Goal: Information Seeking & Learning: Check status

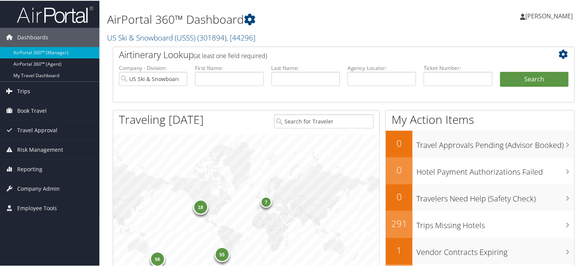
click at [13, 90] on icon at bounding box center [9, 89] width 11 height 11
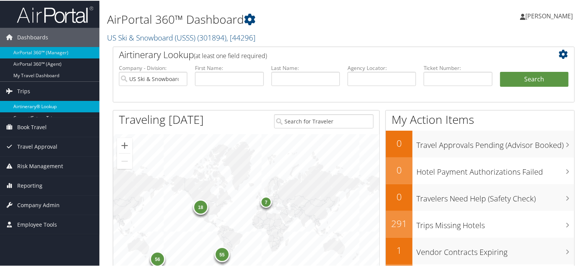
click at [17, 103] on link "Airtinerary® Lookup" at bounding box center [49, 105] width 99 height 11
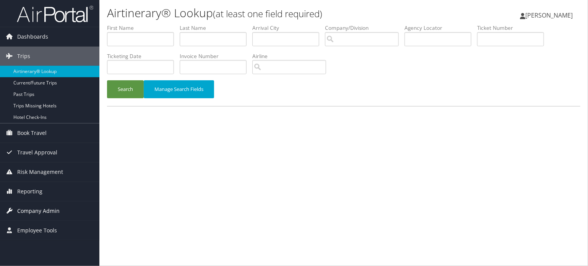
click at [31, 212] on span "Company Admin" at bounding box center [38, 210] width 42 height 19
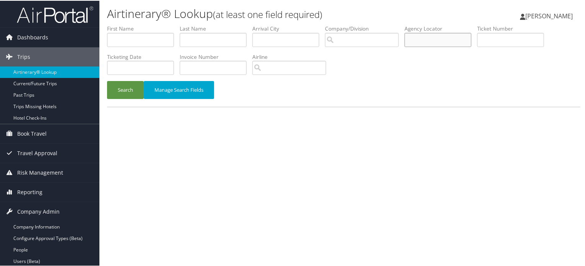
click at [432, 39] on input "text" at bounding box center [437, 39] width 67 height 14
paste input "D9663J"
type input "D9663J"
click at [112, 88] on button "Search" at bounding box center [125, 89] width 37 height 18
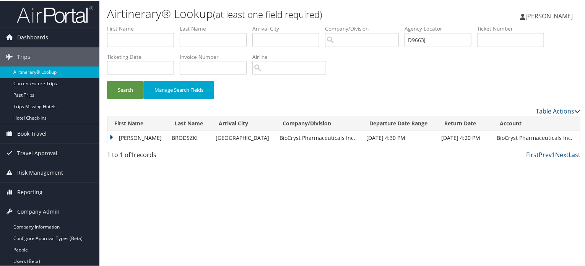
click at [134, 139] on td "NICHOLAS" at bounding box center [137, 137] width 60 height 14
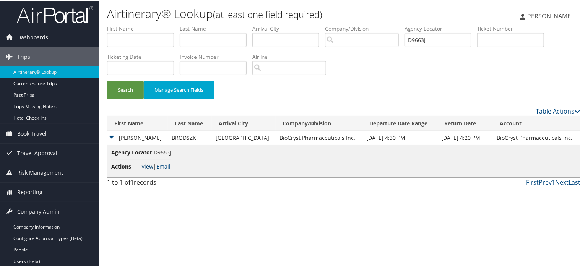
click at [145, 166] on link "View" at bounding box center [147, 165] width 12 height 7
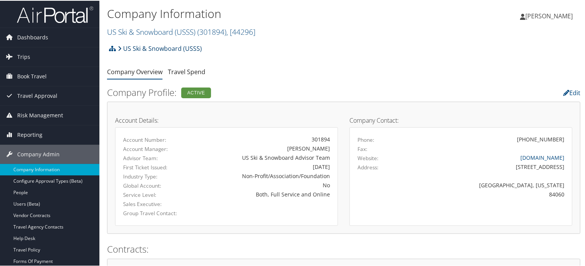
click at [140, 51] on link "US Ski & Snowboard (USSS)" at bounding box center [160, 47] width 84 height 15
click at [159, 31] on link "US Ski & Snowboard (USSS) ( 301894 ) , [ 44296 ]" at bounding box center [181, 31] width 148 height 10
click at [180, 30] on link "US Ski & Snowboard (USSS) ( 301894 ) , [ 44296 ]" at bounding box center [181, 31] width 148 height 10
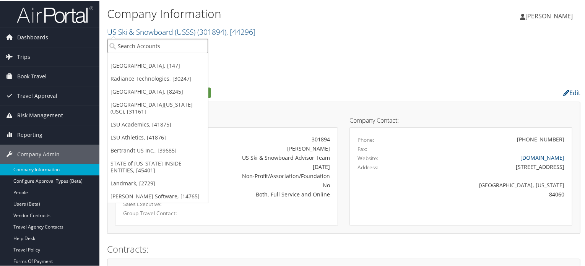
click at [160, 40] on input "search" at bounding box center [157, 45] width 100 height 14
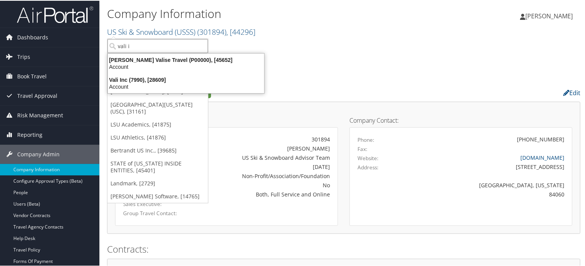
type input "vali in"
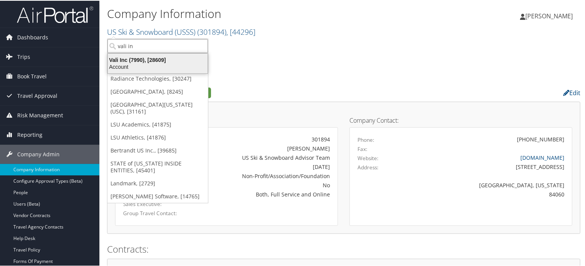
click at [145, 62] on div "Vali Inc (7990), [28609]" at bounding box center [157, 59] width 109 height 7
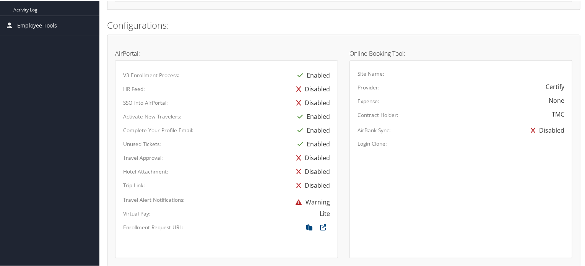
scroll to position [202, 0]
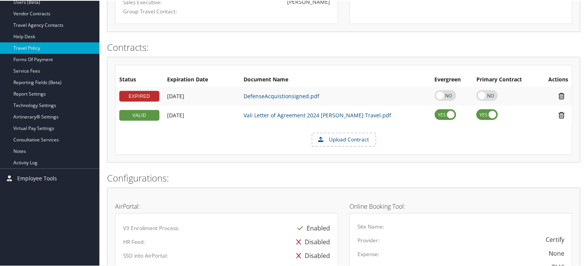
click at [18, 45] on link "Travel Policy" at bounding box center [49, 47] width 99 height 11
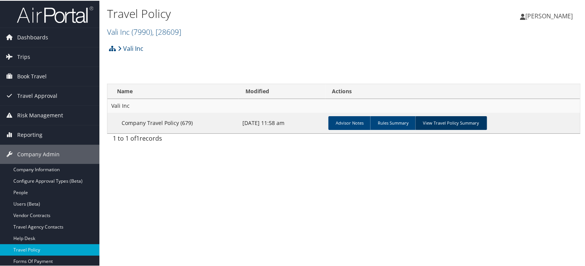
click at [449, 123] on link "View Travel Policy Summary" at bounding box center [451, 122] width 72 height 14
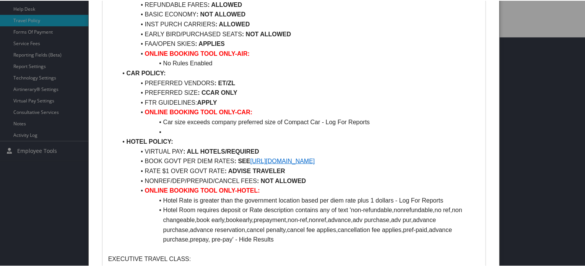
scroll to position [38, 0]
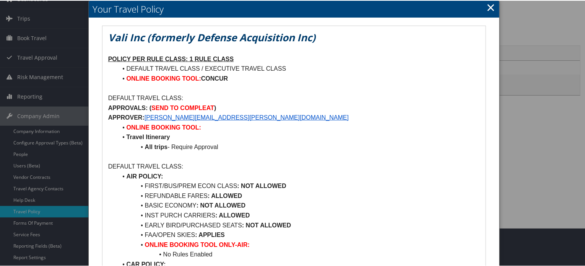
click at [486, 5] on link "×" at bounding box center [490, 6] width 9 height 15
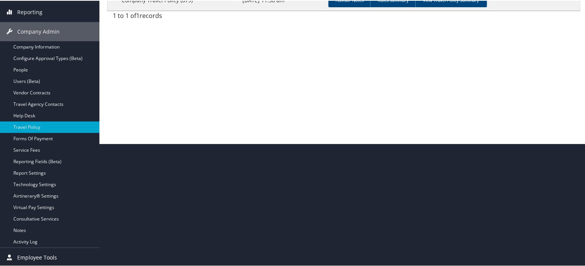
scroll to position [84, 0]
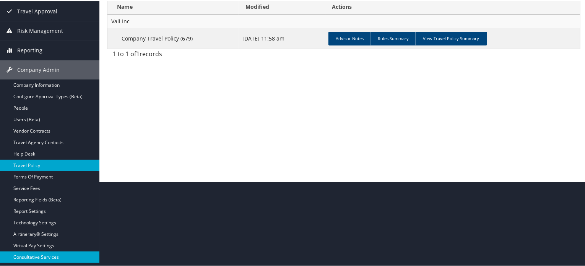
click at [26, 255] on link "Consultative Services" at bounding box center [49, 256] width 99 height 11
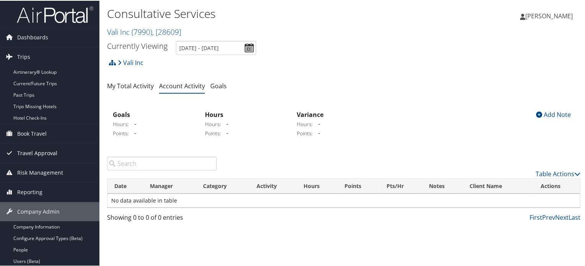
click at [32, 158] on span "Travel Approval" at bounding box center [37, 152] width 40 height 19
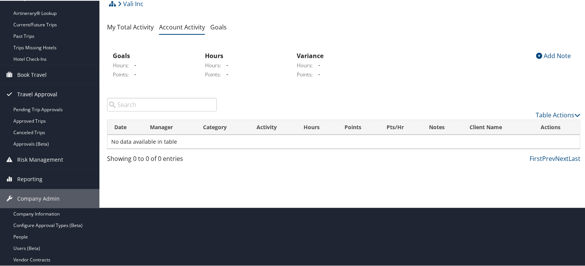
scroll to position [76, 0]
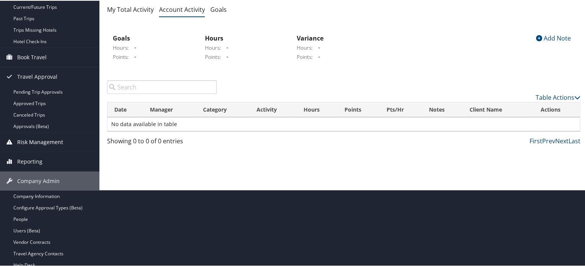
click at [37, 139] on span "Risk Management" at bounding box center [40, 141] width 46 height 19
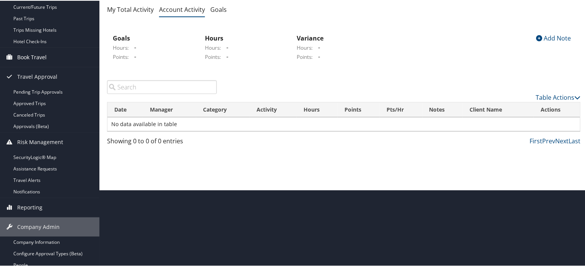
click at [37, 62] on span "Book Travel" at bounding box center [31, 56] width 29 height 19
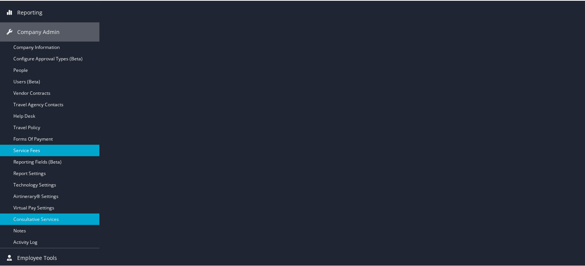
scroll to position [306, 0]
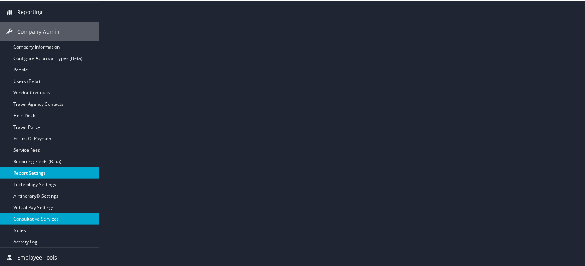
click at [33, 172] on link "Report Settings" at bounding box center [49, 172] width 99 height 11
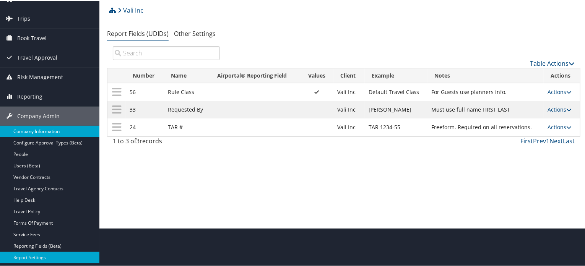
scroll to position [76, 0]
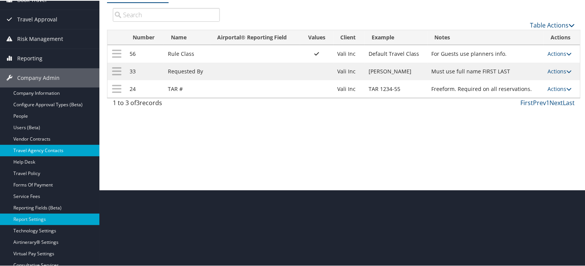
click at [38, 145] on link "Travel Agency Contacts" at bounding box center [49, 149] width 99 height 11
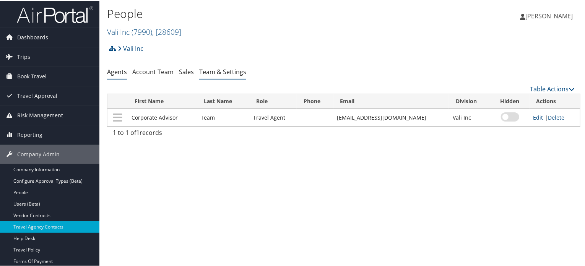
click at [225, 68] on link "Team & Settings" at bounding box center [222, 71] width 47 height 8
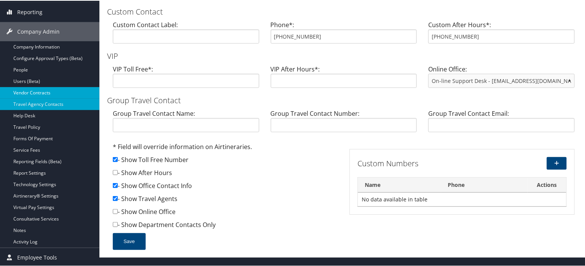
scroll to position [8, 0]
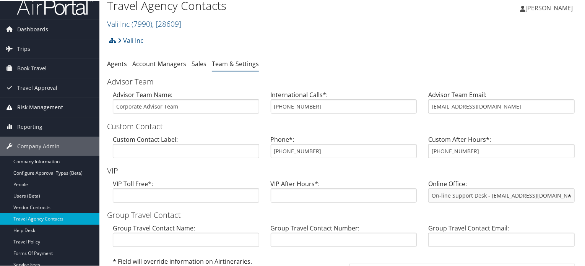
click at [30, 108] on span "Risk Management" at bounding box center [40, 106] width 46 height 19
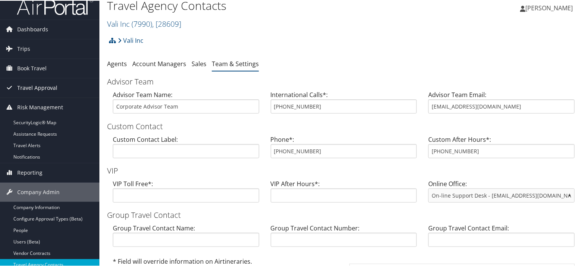
click at [35, 82] on span "Travel Approval" at bounding box center [37, 87] width 40 height 19
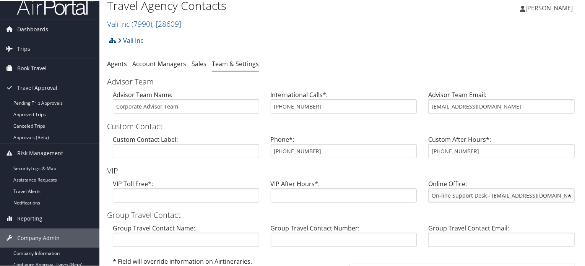
click at [32, 58] on span "Book Travel" at bounding box center [31, 67] width 29 height 19
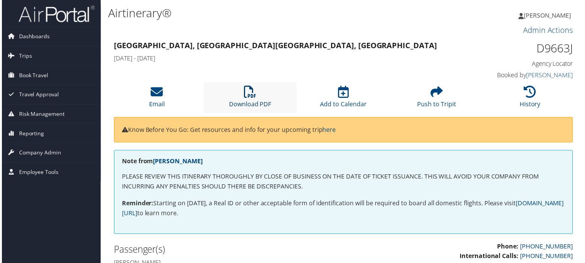
click at [264, 106] on link "Download PDF" at bounding box center [249, 100] width 42 height 18
